Goal: Obtain resource: Obtain resource

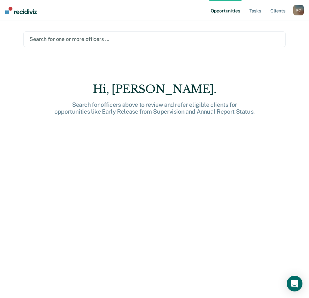
click at [113, 35] on div "Search for one or more officers …" at bounding box center [154, 39] width 251 height 9
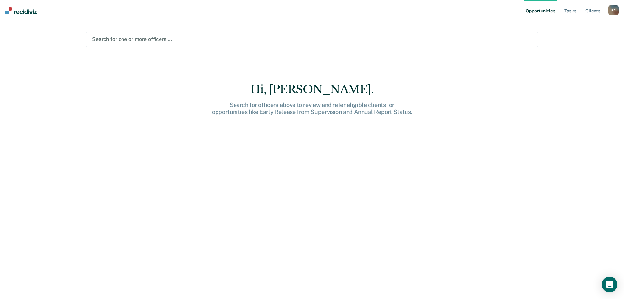
click at [254, 118] on div "Hi, [PERSON_NAME]. Search for officers above to review and refer eligible clien…" at bounding box center [312, 195] width 453 height 225
click at [314, 12] on link "Opportunities" at bounding box center [541, 10] width 32 height 21
click at [260, 36] on div at bounding box center [312, 39] width 440 height 8
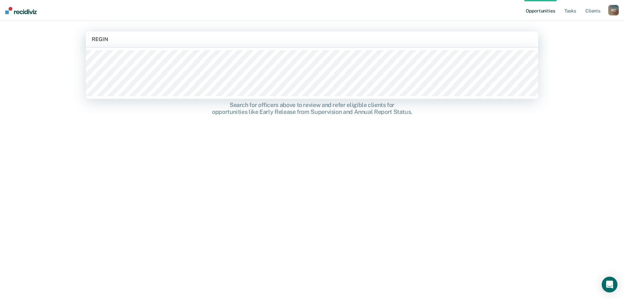
type input "[PERSON_NAME]"
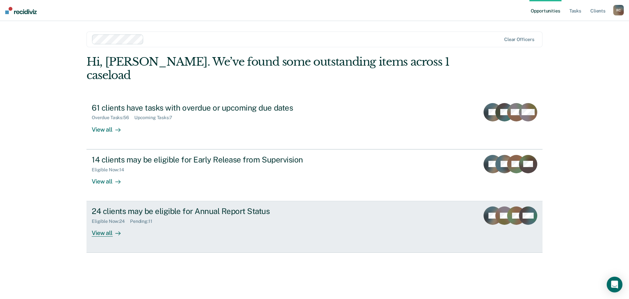
click at [104, 224] on div "View all" at bounding box center [110, 230] width 37 height 13
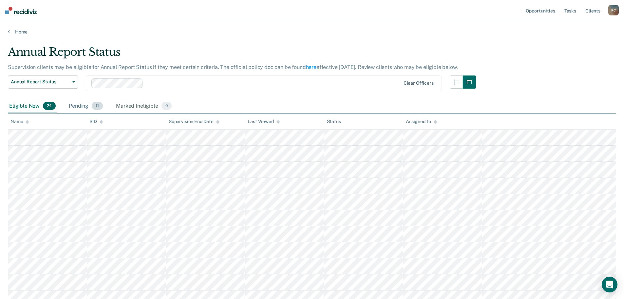
click at [102, 99] on div "Pending 11" at bounding box center [86, 106] width 37 height 14
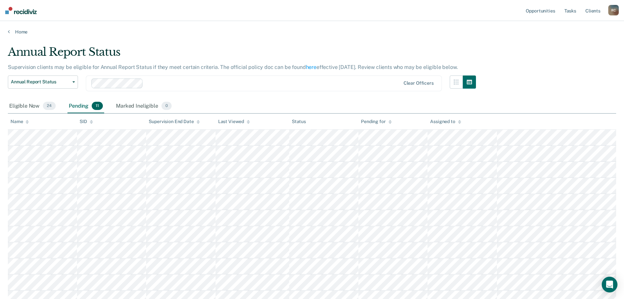
click at [92, 107] on span "11" at bounding box center [97, 106] width 11 height 9
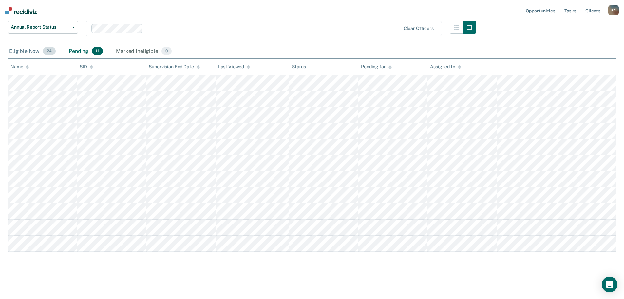
click at [51, 54] on span "24" at bounding box center [49, 51] width 13 height 9
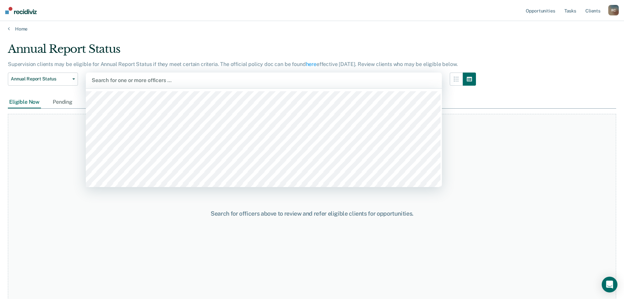
scroll to position [0, 0]
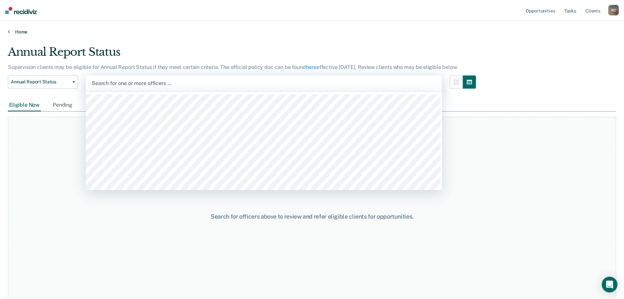
click at [21, 33] on link "Home" at bounding box center [312, 32] width 609 height 6
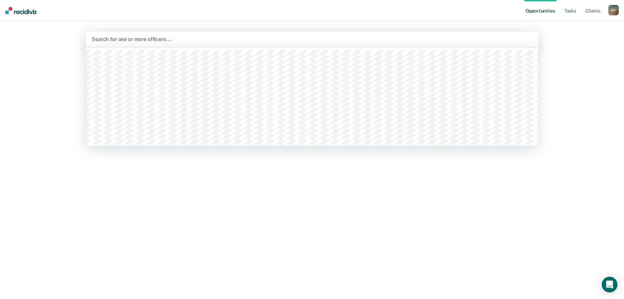
click at [170, 46] on div "Search for one or more officers …" at bounding box center [312, 39] width 453 height 16
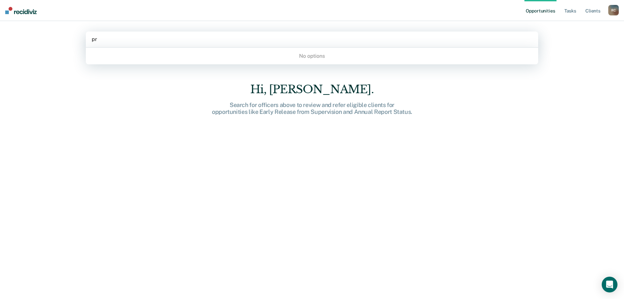
type input "p"
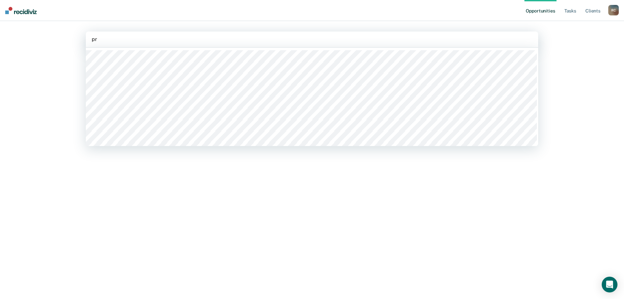
type input "p"
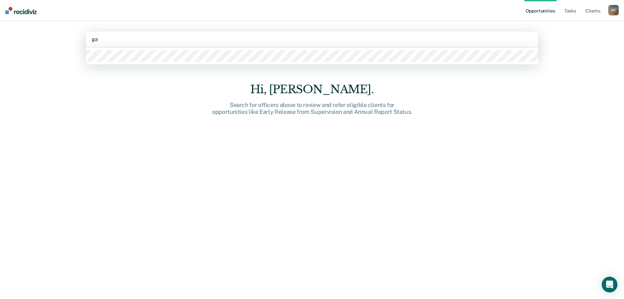
type input "g"
type input "d"
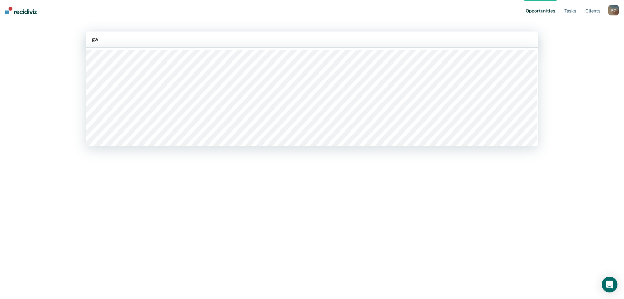
type input "g"
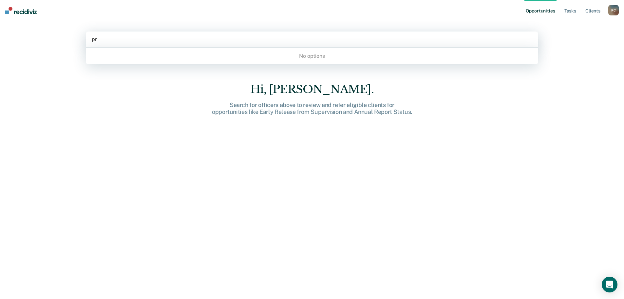
type input "p"
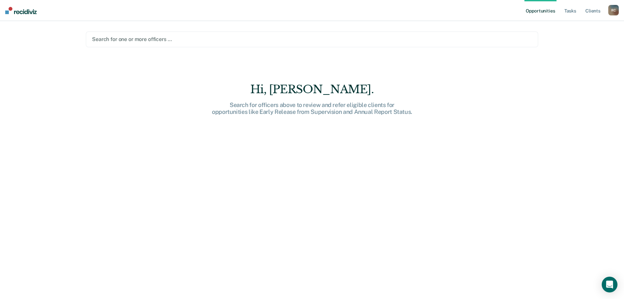
click at [57, 29] on div "Opportunities Tasks Client s [PERSON_NAME] R C Profile How it works Log Out Sea…" at bounding box center [312, 149] width 624 height 299
click at [314, 11] on link "Opportunities" at bounding box center [541, 10] width 32 height 21
click at [13, 5] on nav "Opportunities Tasks Client s [PERSON_NAME] R C Profile How it works Log Out" at bounding box center [312, 10] width 624 height 21
click at [20, 13] on img at bounding box center [20, 10] width 31 height 7
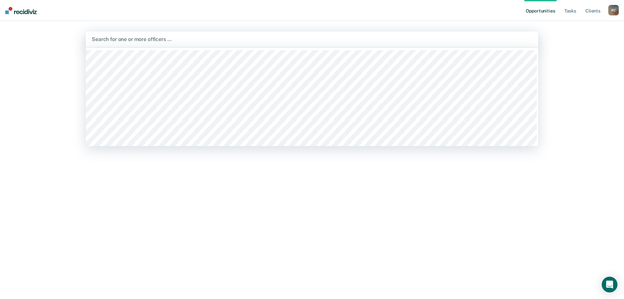
click at [156, 43] on div at bounding box center [312, 39] width 441 height 8
type input "r"
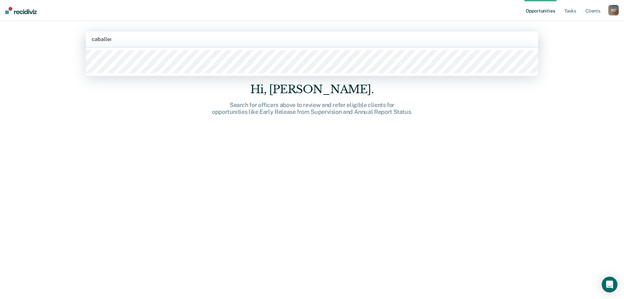
type input "[PERSON_NAME]"
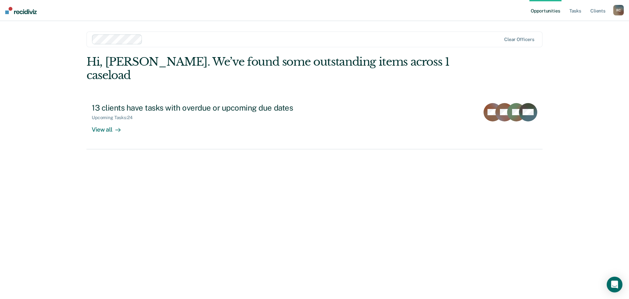
click at [179, 41] on div at bounding box center [323, 39] width 356 height 8
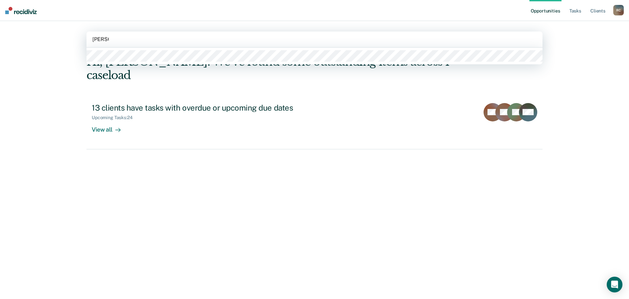
type input "[PERSON_NAME]"
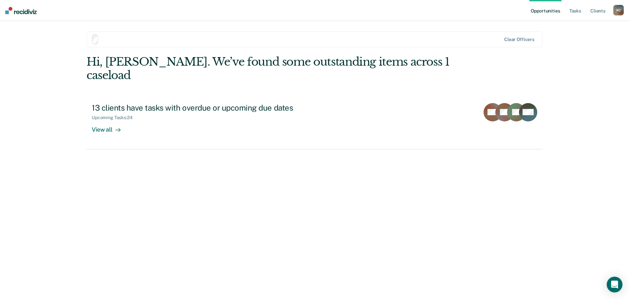
click at [41, 65] on div "Opportunities Tasks Client s [PERSON_NAME] R C Profile How it works Log Out Cle…" at bounding box center [314, 149] width 629 height 299
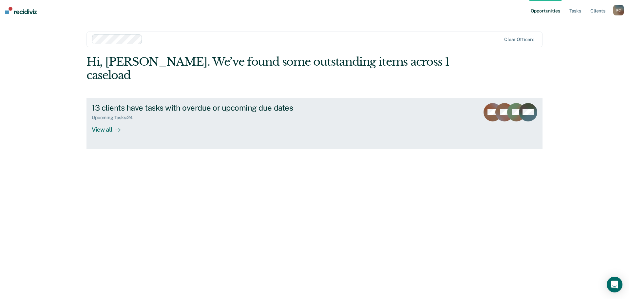
click at [314, 112] on div "13 clients have tasks with overdue or upcoming due dates Upcoming Tasks : 24 Vi…" at bounding box center [215, 118] width 246 height 30
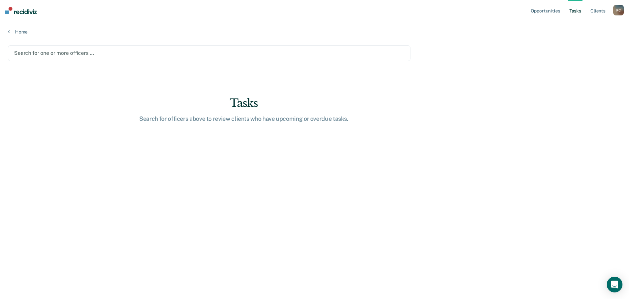
click at [174, 54] on div at bounding box center [209, 53] width 390 height 8
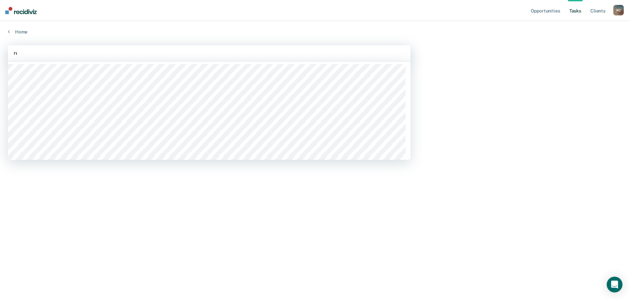
type input "reg"
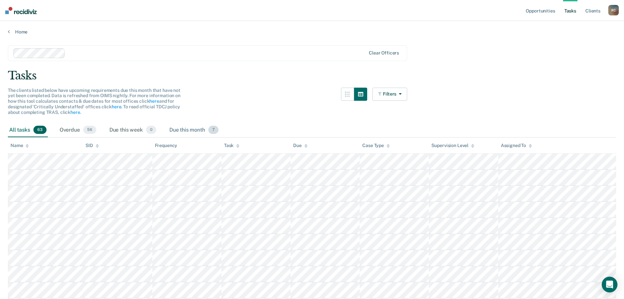
click at [205, 129] on div "Due this month 7" at bounding box center [194, 130] width 52 height 14
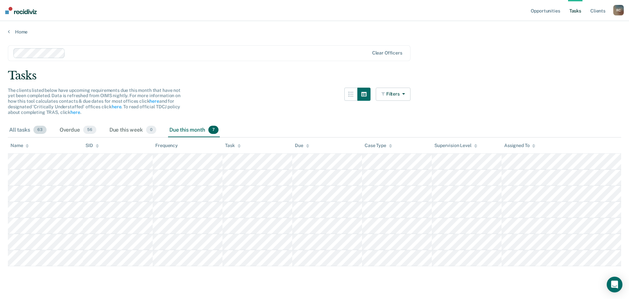
click at [25, 131] on div "All tasks 63" at bounding box center [28, 130] width 40 height 14
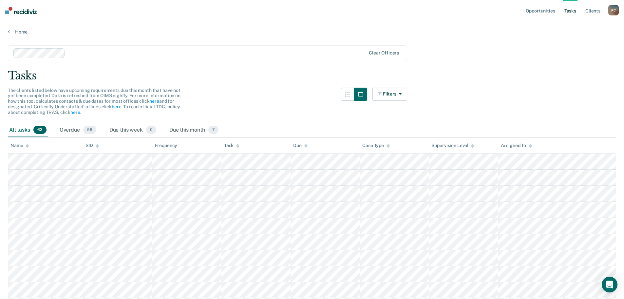
click at [10, 32] on link "Home" at bounding box center [312, 32] width 609 height 6
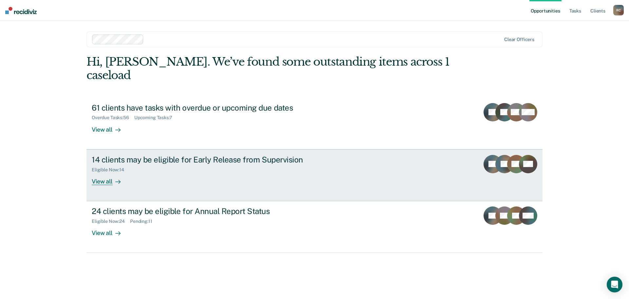
click at [110, 172] on div "View all" at bounding box center [110, 178] width 37 height 13
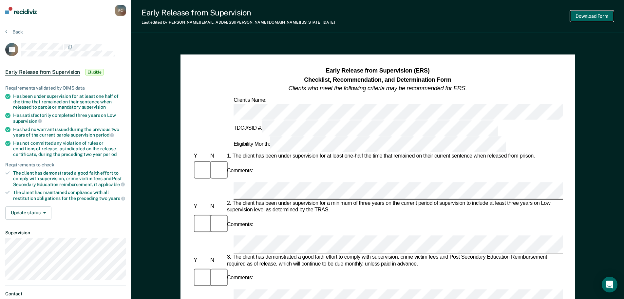
click at [314, 20] on button "Download Form" at bounding box center [592, 16] width 43 height 11
click at [314, 18] on button "Download Form" at bounding box center [592, 16] width 43 height 11
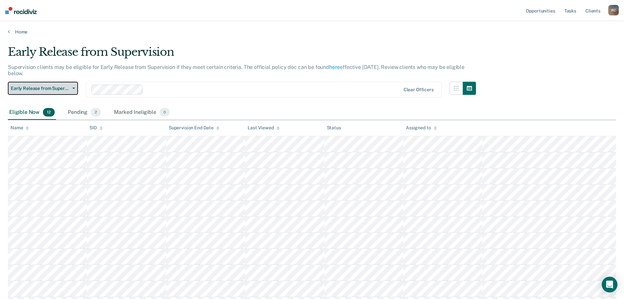
click at [73, 89] on button "Early Release from Supervision" at bounding box center [43, 88] width 70 height 13
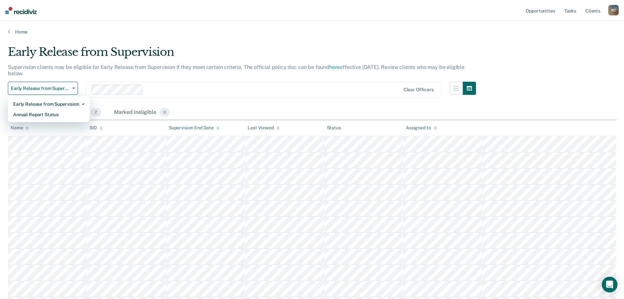
click at [92, 64] on p "Supervision clients may be eligible for Early Release from Supervision if they …" at bounding box center [236, 70] width 457 height 12
